Goal: Obtain resource: Download file/media

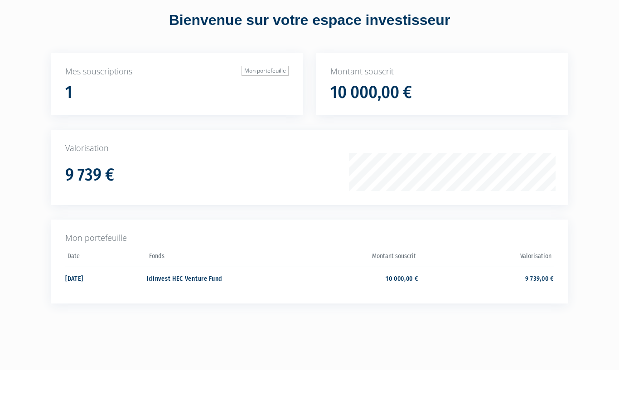
scroll to position [2, 0]
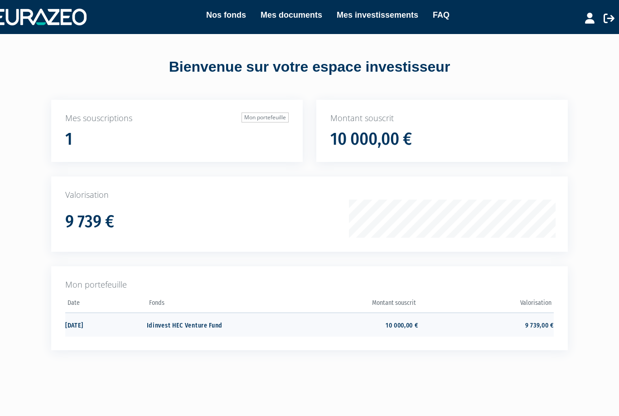
click at [180, 325] on td "Idinvest HEC Venture Fund" at bounding box center [215, 324] width 136 height 24
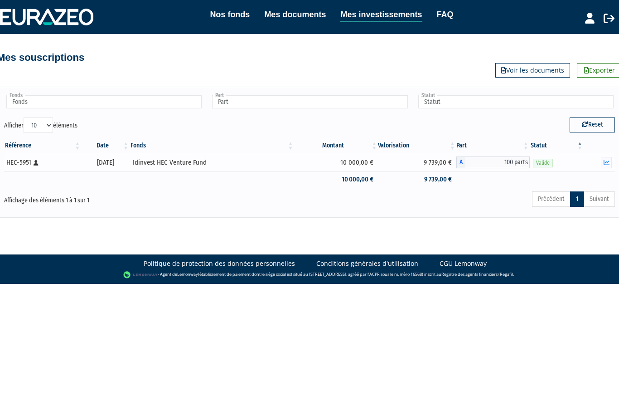
click at [178, 166] on div "Idinvest HEC Venture Fund" at bounding box center [212, 163] width 158 height 10
click at [355, 164] on td "10 000,00 €" at bounding box center [337, 162] width 84 height 18
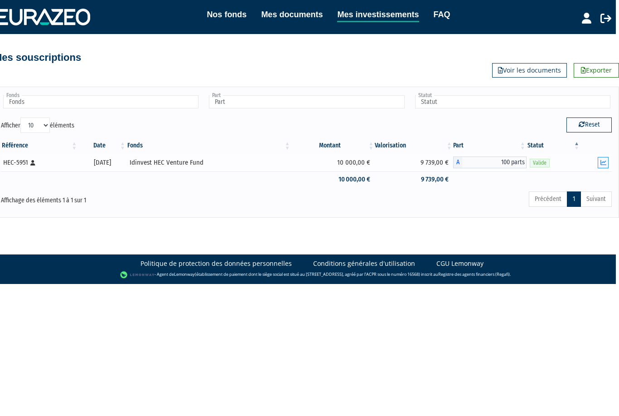
click at [605, 166] on button "button" at bounding box center [603, 162] width 11 height 11
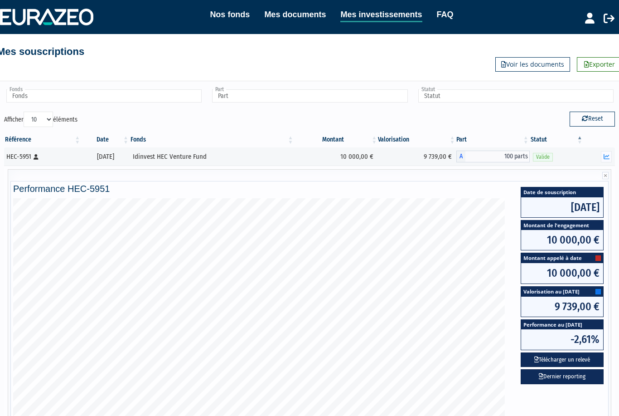
scroll to position [0, 0]
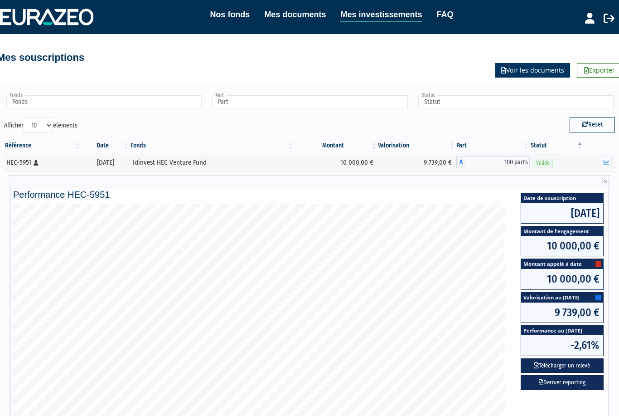
click at [513, 68] on link "Voir les documents" at bounding box center [533, 70] width 75 height 15
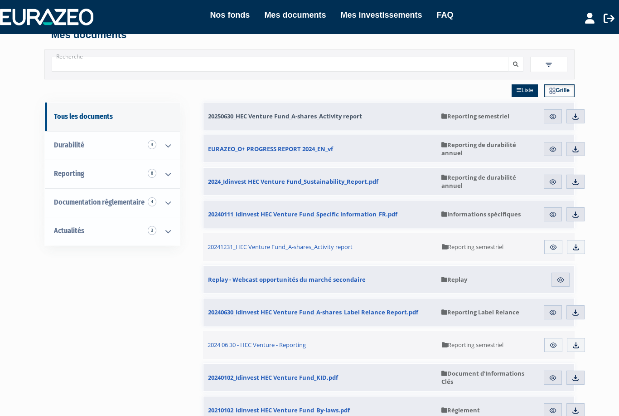
scroll to position [14, 0]
click at [293, 117] on span "20250630_HEC Venture Fund_A-shares_Activity report" at bounding box center [285, 116] width 154 height 8
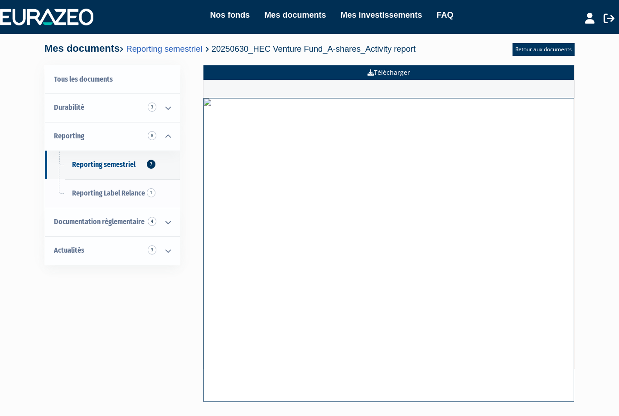
click at [544, 71] on link "Télécharger" at bounding box center [389, 72] width 371 height 15
